Goal: Task Accomplishment & Management: Use online tool/utility

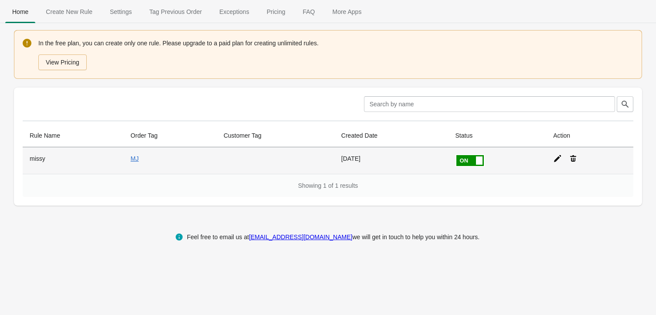
click at [556, 156] on icon at bounding box center [557, 158] width 9 height 9
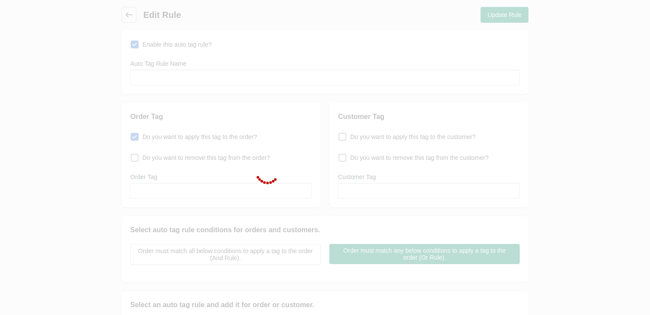
type input "missy"
checkbox input "true"
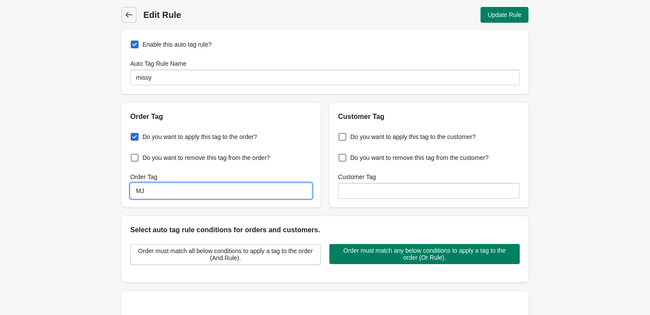
drag, startPoint x: 170, startPoint y: 183, endPoint x: 119, endPoint y: 180, distance: 51.1
click at [119, 180] on div "Order Tag Do you want to apply this tag to the order? Do you want to remove thi…" at bounding box center [321, 152] width 416 height 112
type input "AG"
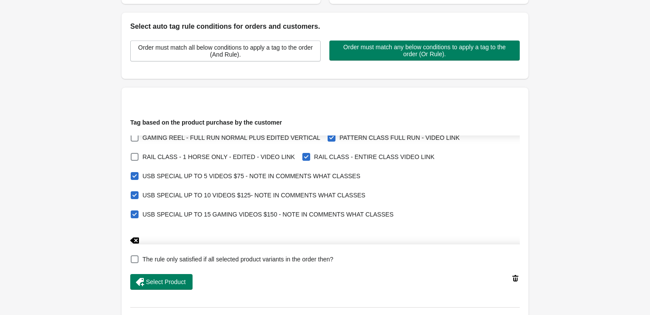
scroll to position [211, 0]
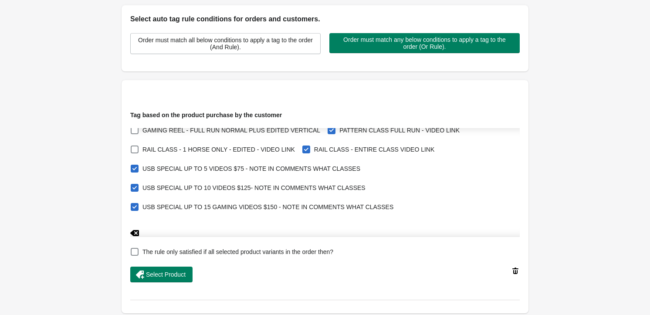
click at [136, 233] on icon at bounding box center [134, 233] width 9 height 9
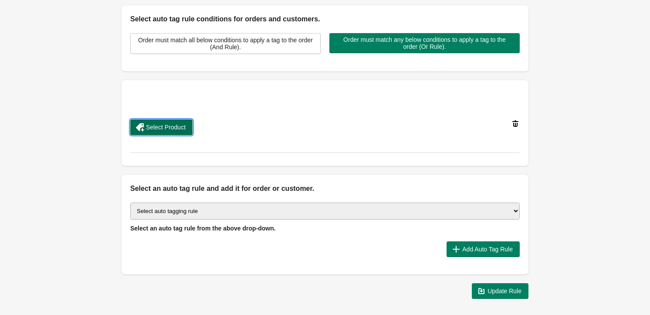
click at [167, 129] on span "Select Product" at bounding box center [166, 127] width 40 height 7
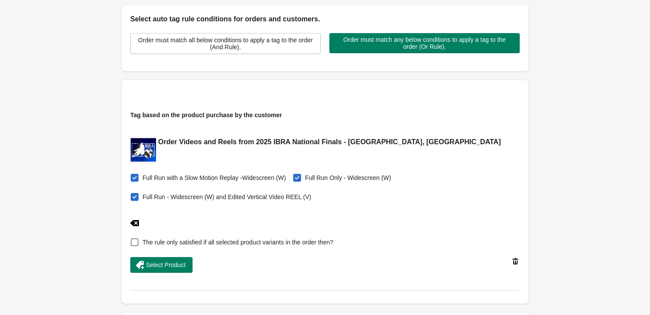
click at [135, 198] on span at bounding box center [135, 197] width 8 height 8
click at [133, 195] on input "Full Run - Widescreen (W) and Edited Vertical Video REEL (V)" at bounding box center [132, 194] width 0 height 0
checkbox input "false"
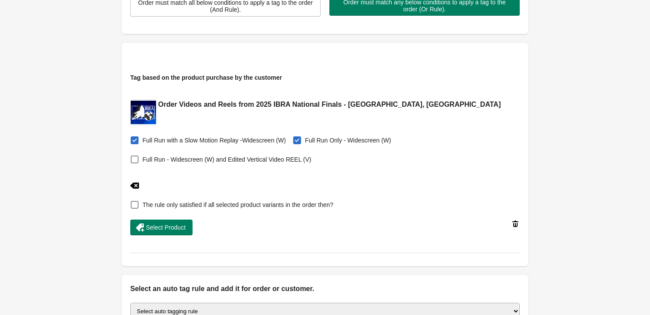
scroll to position [264, 0]
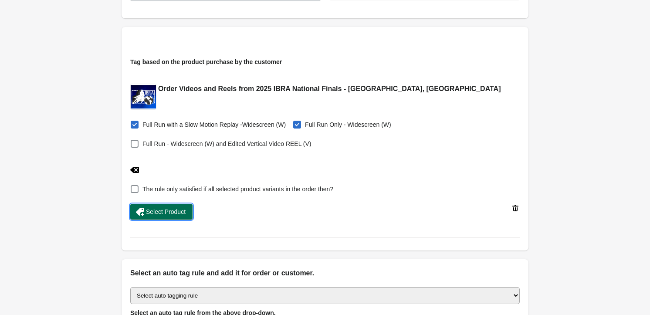
click at [180, 208] on span "Select Product" at bounding box center [166, 211] width 40 height 7
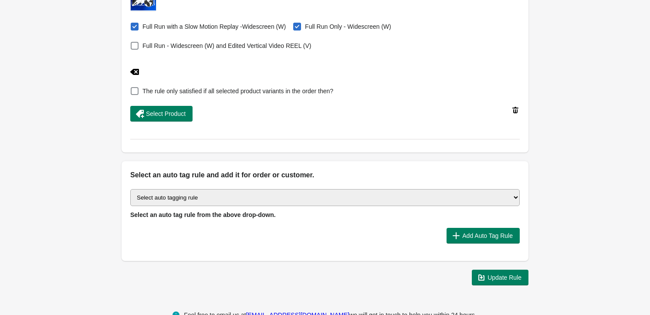
scroll to position [384, 0]
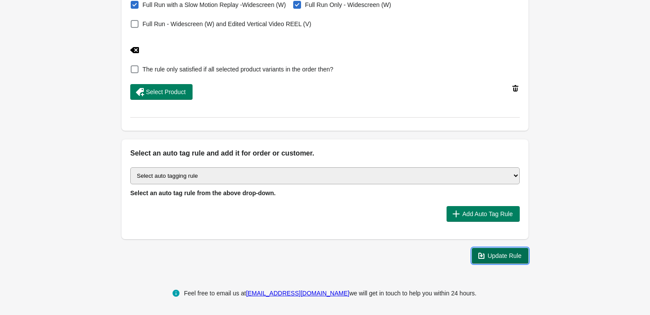
click at [485, 255] on icon "button" at bounding box center [481, 255] width 9 height 9
